Goal: Transaction & Acquisition: Purchase product/service

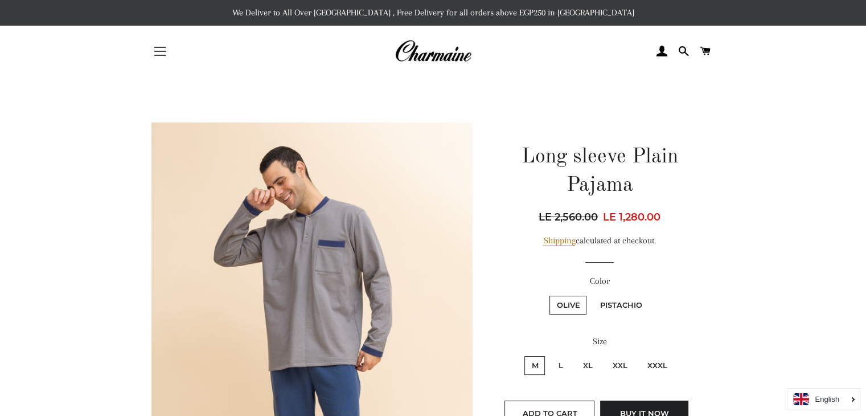
click at [158, 51] on span "button" at bounding box center [159, 51] width 11 height 1
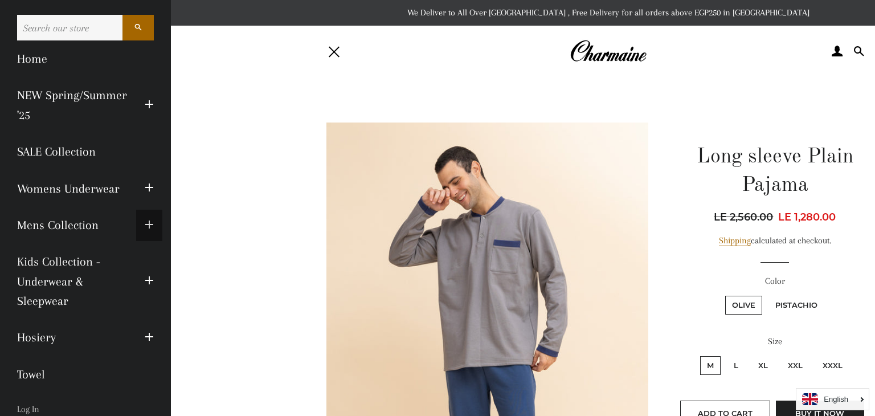
click at [145, 224] on span "button" at bounding box center [149, 225] width 9 height 14
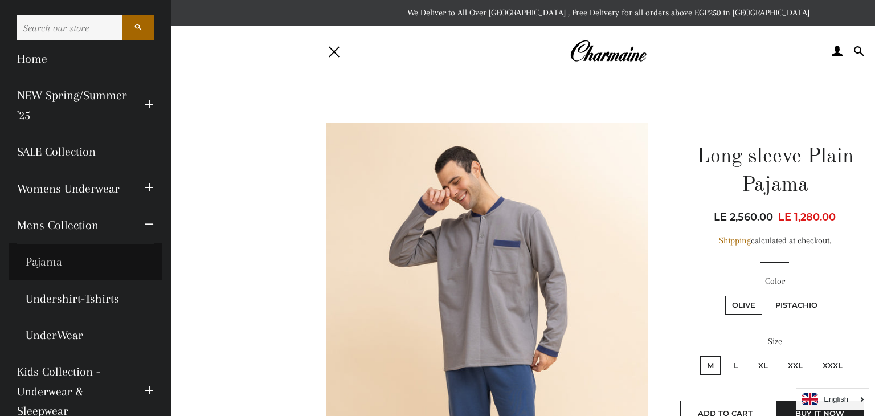
click at [42, 260] on link "Pajama" at bounding box center [86, 261] width 154 height 36
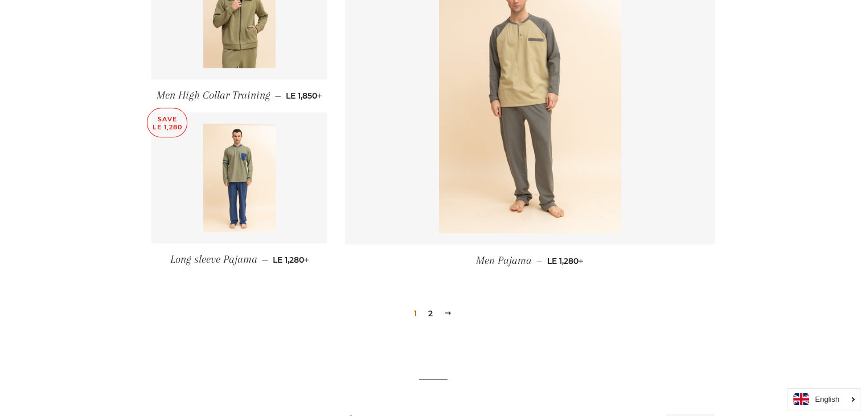
scroll to position [1290, 0]
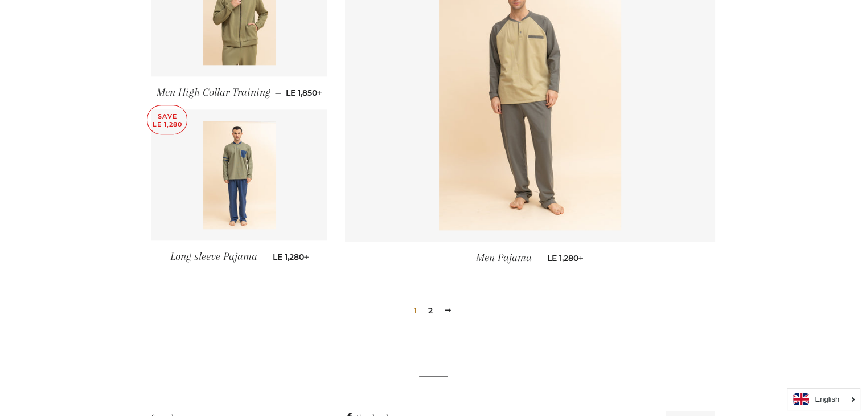
click at [429, 310] on link "2" at bounding box center [431, 310] width 14 height 17
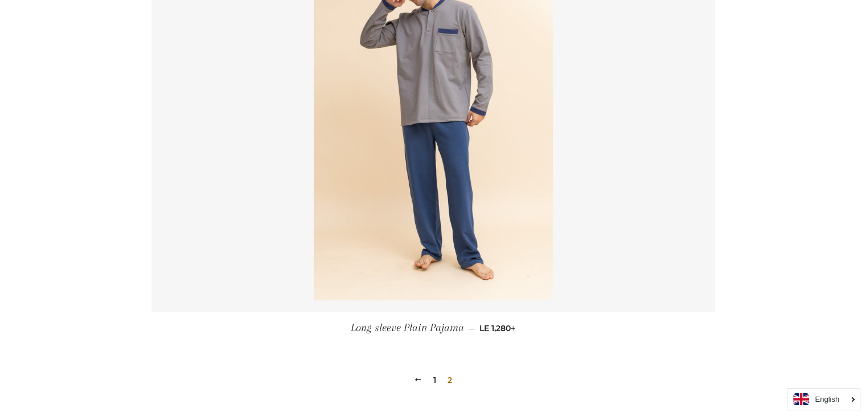
scroll to position [304, 0]
